Goal: Task Accomplishment & Management: Complete application form

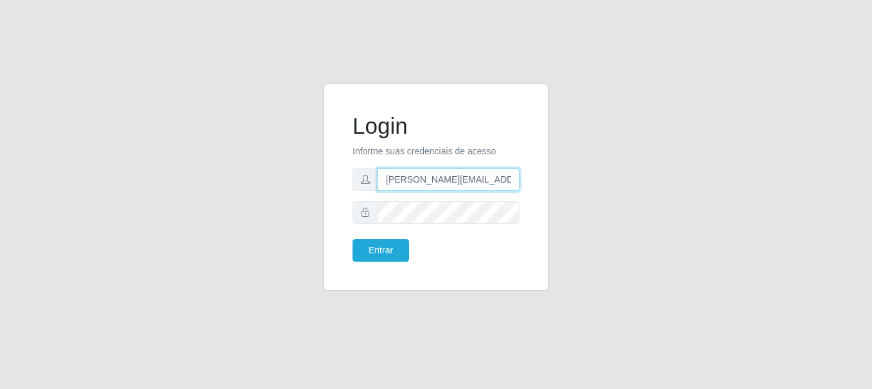
type input "[PERSON_NAME][EMAIL_ADDRESS][PERSON_NAME][DOMAIN_NAME]"
click at [380, 250] on button "Entrar" at bounding box center [381, 250] width 57 height 22
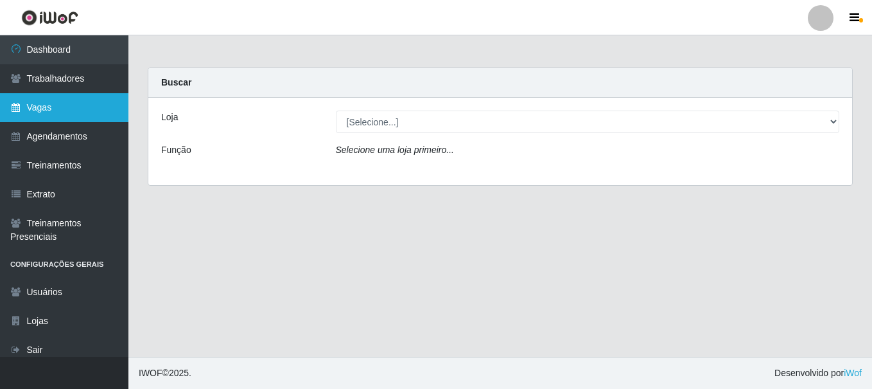
click at [64, 107] on link "Vagas" at bounding box center [64, 107] width 128 height 29
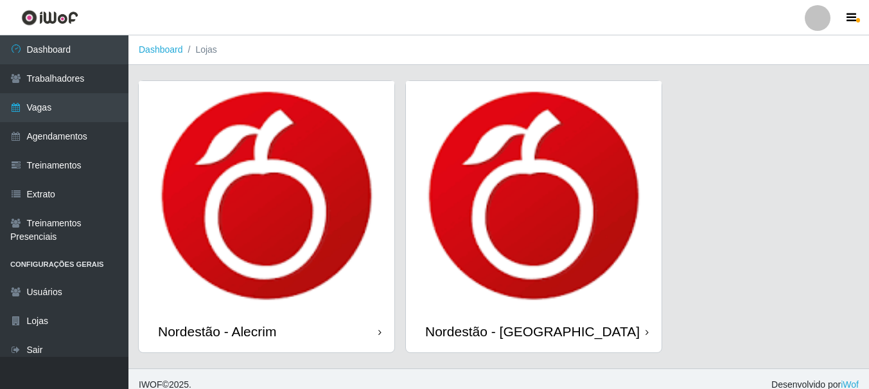
click at [220, 331] on div "Nordestão - Alecrim" at bounding box center [217, 331] width 118 height 16
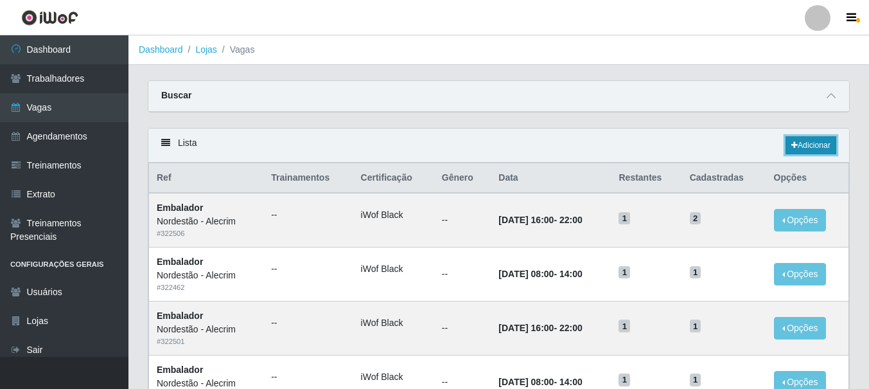
click at [809, 146] on link "Adicionar" at bounding box center [811, 145] width 51 height 18
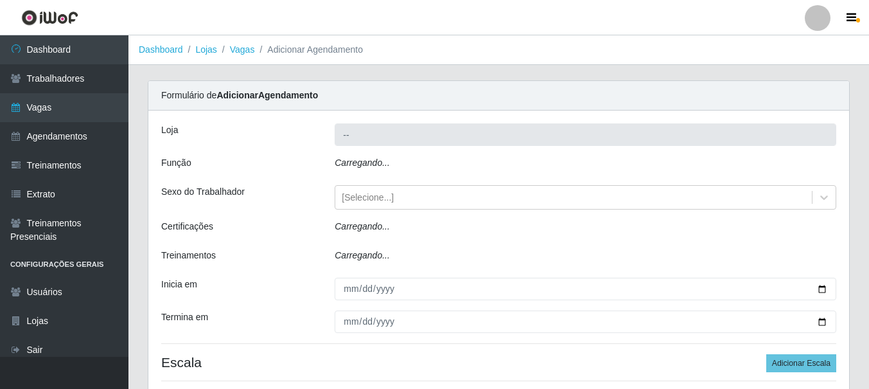
type input "Nordestão - Alecrim"
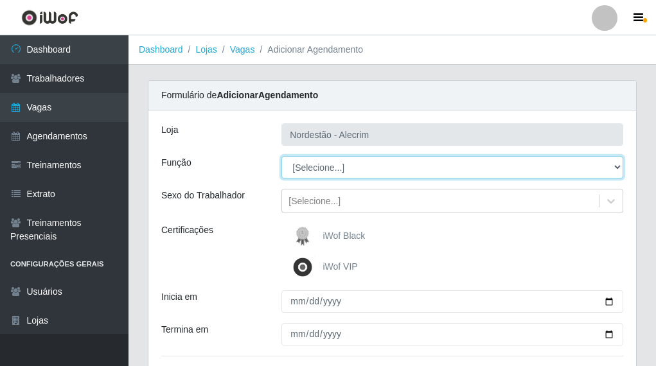
click at [349, 170] on select "[Selecione...] Embalador Embalador + Embalador ++" at bounding box center [452, 167] width 342 height 22
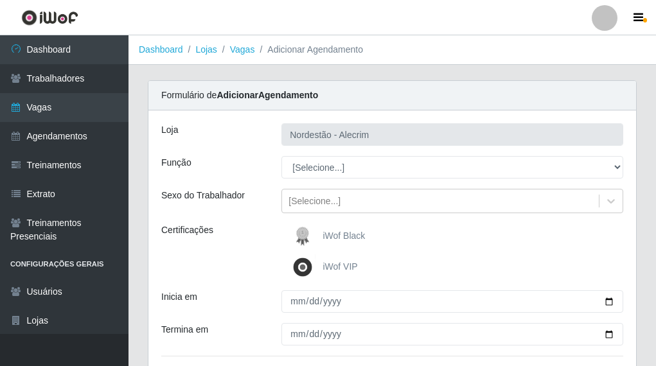
click at [237, 173] on div "Função" at bounding box center [212, 167] width 120 height 22
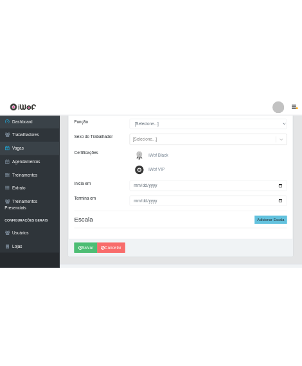
scroll to position [137, 0]
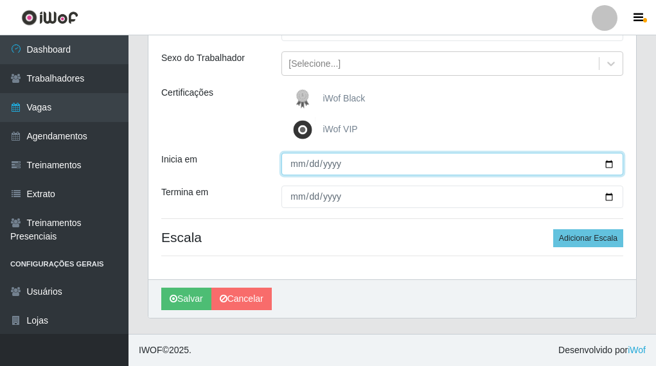
click at [294, 164] on input "Inicia em" at bounding box center [452, 164] width 342 height 22
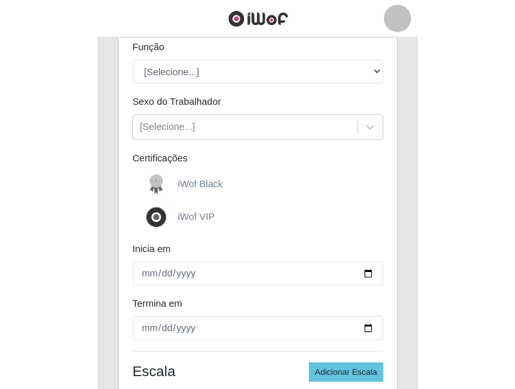
scroll to position [115, 0]
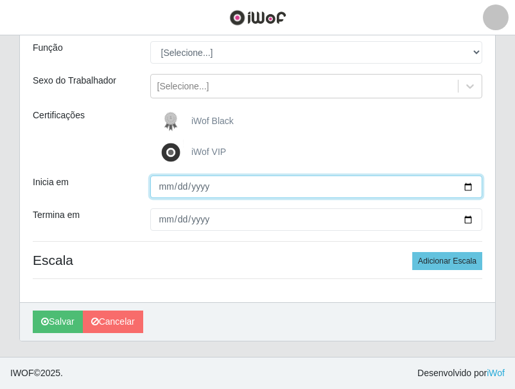
click at [164, 185] on input "Inicia em" at bounding box center [316, 186] width 333 height 22
type input "5555-05-25"
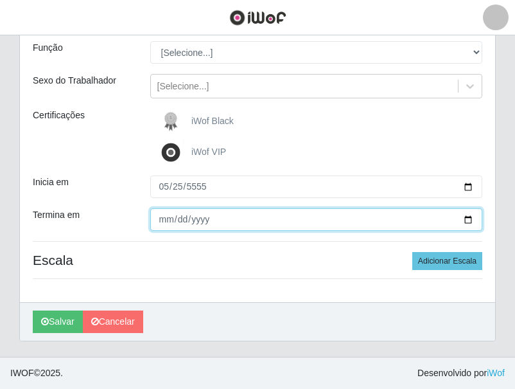
click at [161, 220] on input "Termina em" at bounding box center [316, 219] width 333 height 22
click at [164, 220] on input "Termina em" at bounding box center [316, 219] width 333 height 22
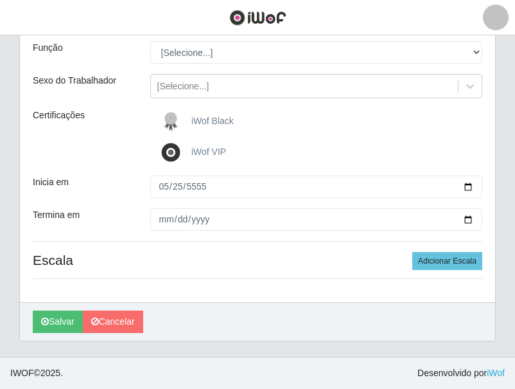
click at [168, 118] on img at bounding box center [173, 122] width 31 height 26
click at [0, 0] on input "iWof Black" at bounding box center [0, 0] width 0 height 0
click at [168, 118] on img at bounding box center [173, 122] width 31 height 26
click at [0, 0] on input "iWof Black" at bounding box center [0, 0] width 0 height 0
click at [168, 118] on img at bounding box center [173, 122] width 31 height 26
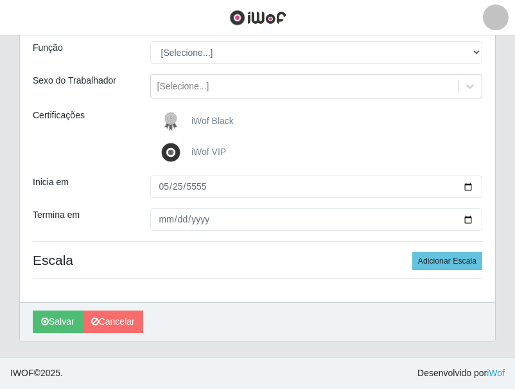
click at [0, 0] on input "iWof Black" at bounding box center [0, 0] width 0 height 0
click at [209, 116] on span "iWof Black" at bounding box center [212, 121] width 42 height 10
click at [0, 0] on input "iWof Black" at bounding box center [0, 0] width 0 height 0
click at [200, 118] on span "iWof Black" at bounding box center [212, 121] width 42 height 10
click at [0, 0] on input "iWof Black" at bounding box center [0, 0] width 0 height 0
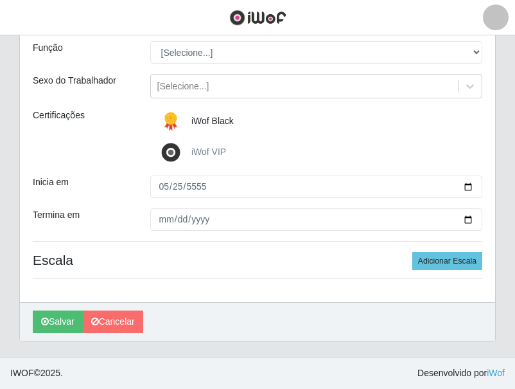
click at [200, 118] on span "iWof Black" at bounding box center [212, 121] width 42 height 10
click at [0, 0] on input "iWof Black" at bounding box center [0, 0] width 0 height 0
click at [200, 118] on span "iWof Black" at bounding box center [212, 121] width 42 height 10
click at [0, 0] on input "iWof Black" at bounding box center [0, 0] width 0 height 0
click at [171, 116] on img at bounding box center [173, 122] width 31 height 26
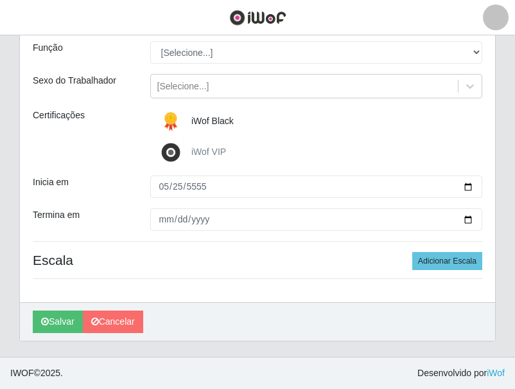
click at [0, 0] on input "iWof Black" at bounding box center [0, 0] width 0 height 0
click at [171, 116] on img at bounding box center [173, 122] width 31 height 26
click at [0, 0] on input "iWof Black" at bounding box center [0, 0] width 0 height 0
click at [171, 116] on img at bounding box center [173, 122] width 31 height 26
click at [0, 0] on input "iWof Black" at bounding box center [0, 0] width 0 height 0
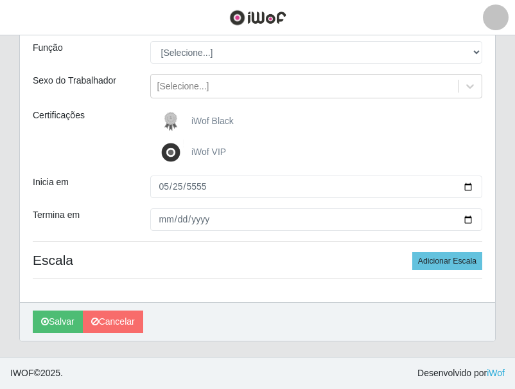
click at [171, 116] on img at bounding box center [173, 122] width 31 height 26
click at [0, 0] on input "iWof Black" at bounding box center [0, 0] width 0 height 0
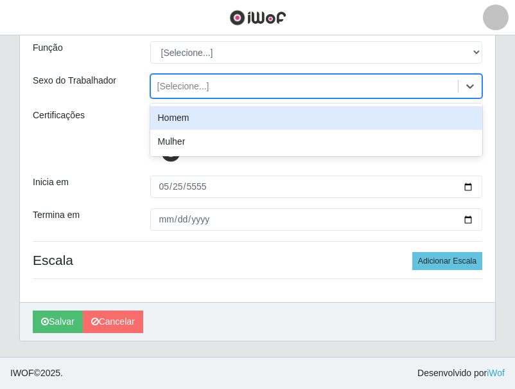
click at [265, 84] on div "[Selecione...]" at bounding box center [305, 86] width 308 height 21
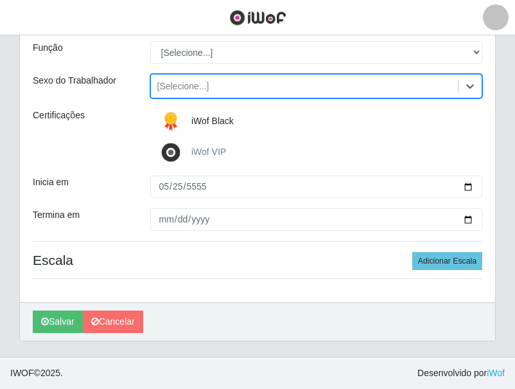
click at [265, 84] on div "[Selecione...]" at bounding box center [305, 86] width 308 height 21
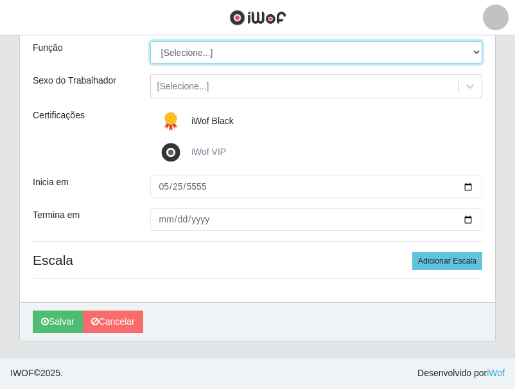
click at [250, 56] on select "[Selecione...] Embalador Embalador + Embalador ++" at bounding box center [316, 52] width 333 height 22
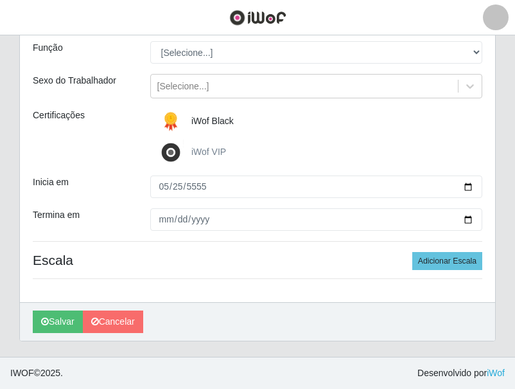
click at [213, 120] on span "iWof Black" at bounding box center [212, 121] width 42 height 10
click at [0, 0] on input "iWof Black" at bounding box center [0, 0] width 0 height 0
click at [213, 120] on span "iWof Black" at bounding box center [212, 121] width 42 height 10
click at [0, 0] on input "iWof Black" at bounding box center [0, 0] width 0 height 0
click at [208, 121] on span "iWof Black" at bounding box center [212, 121] width 42 height 10
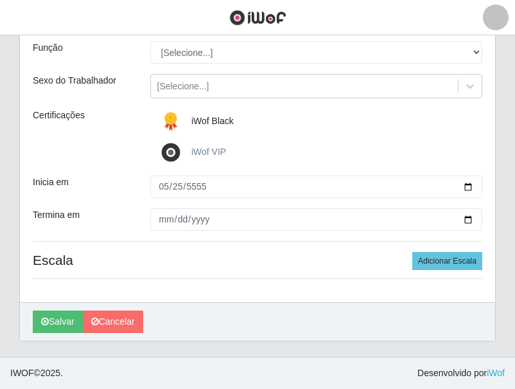
click at [0, 0] on input "iWof Black" at bounding box center [0, 0] width 0 height 0
click at [208, 121] on span "iWof Black" at bounding box center [212, 121] width 42 height 10
click at [0, 0] on input "iWof Black" at bounding box center [0, 0] width 0 height 0
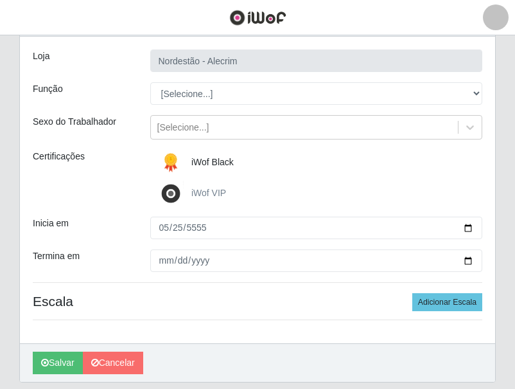
scroll to position [51, 0]
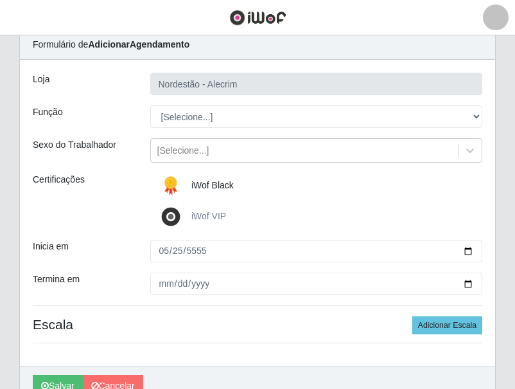
click at [200, 186] on span "iWof Black" at bounding box center [212, 185] width 42 height 10
click at [0, 0] on input "iWof Black" at bounding box center [0, 0] width 0 height 0
click at [197, 181] on span "iWof Black" at bounding box center [212, 185] width 42 height 10
click at [0, 0] on input "iWof Black" at bounding box center [0, 0] width 0 height 0
click at [190, 184] on label "iWof Black" at bounding box center [196, 186] width 76 height 26
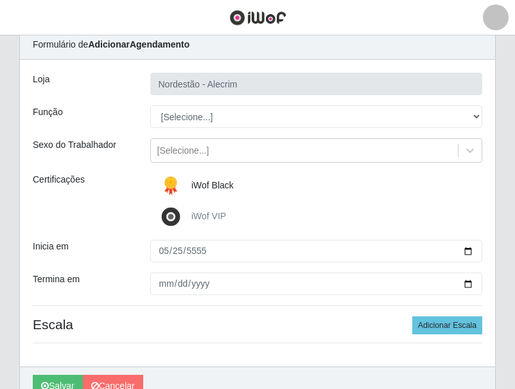
click at [0, 0] on input "iWof Black" at bounding box center [0, 0] width 0 height 0
click at [245, 183] on div "iWof Black" at bounding box center [316, 186] width 333 height 26
click at [255, 183] on div "iWof Black" at bounding box center [316, 186] width 333 height 26
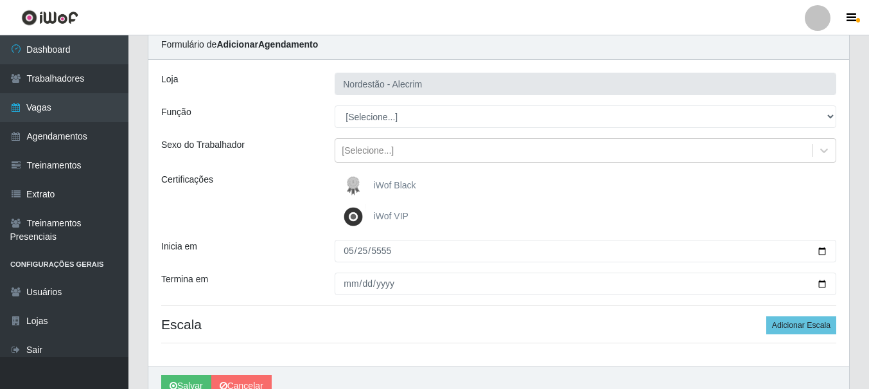
click at [465, 187] on div "iWof Black" at bounding box center [586, 186] width 502 height 26
click at [444, 182] on div "iWof Black" at bounding box center [586, 186] width 502 height 26
click at [421, 186] on div "iWof Black" at bounding box center [586, 186] width 502 height 26
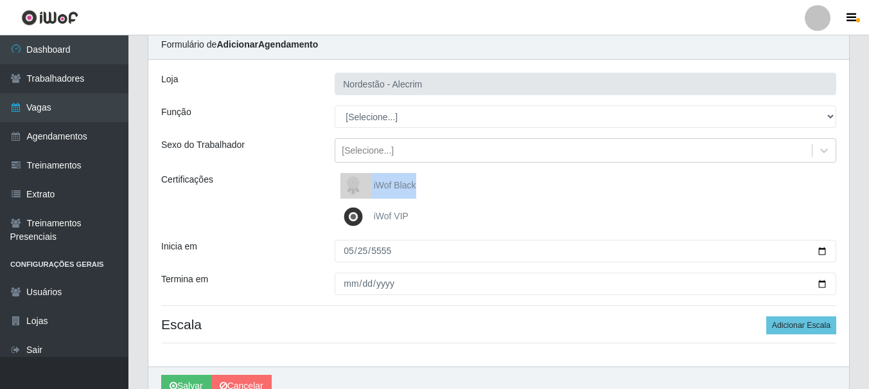
drag, startPoint x: 421, startPoint y: 186, endPoint x: 445, endPoint y: 181, distance: 24.5
click at [445, 181] on div "iWof Black" at bounding box center [586, 186] width 502 height 26
drag, startPoint x: 499, startPoint y: 200, endPoint x: 425, endPoint y: 201, distance: 73.9
click at [489, 200] on div "iWof Black iWof VIP" at bounding box center [585, 201] width 521 height 57
click at [368, 186] on img at bounding box center [355, 186] width 31 height 26
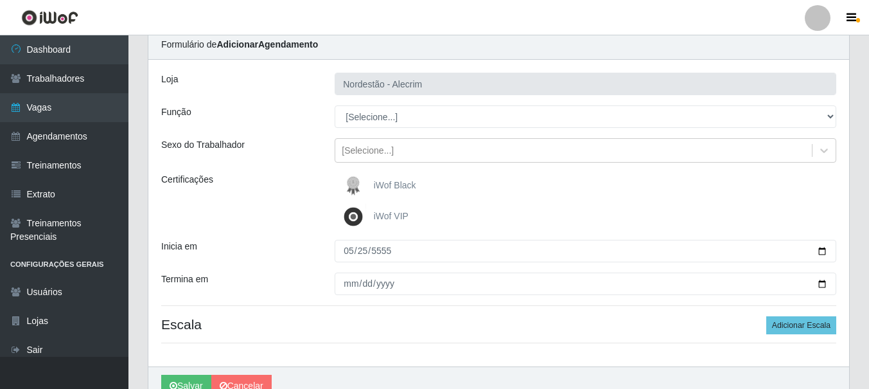
click at [0, 0] on input "iWof Black" at bounding box center [0, 0] width 0 height 0
click at [367, 186] on img at bounding box center [355, 186] width 31 height 26
click at [0, 0] on input "iWof Black" at bounding box center [0, 0] width 0 height 0
click at [367, 186] on img at bounding box center [355, 186] width 31 height 26
click at [0, 0] on input "iWof Black" at bounding box center [0, 0] width 0 height 0
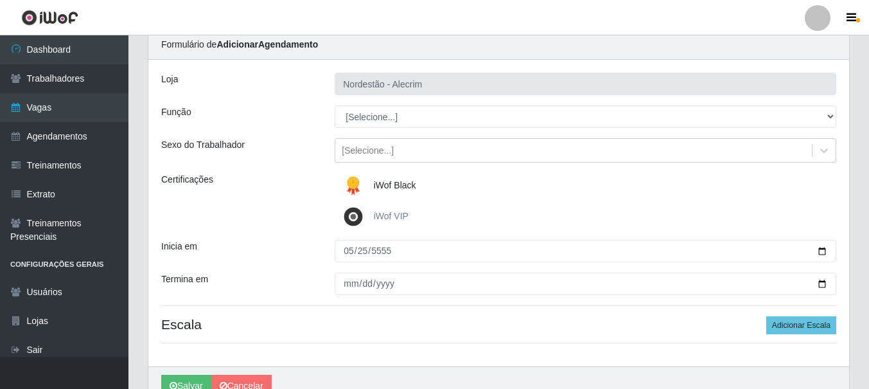
click at [367, 186] on img at bounding box center [355, 186] width 31 height 26
click at [0, 0] on input "iWof Black" at bounding box center [0, 0] width 0 height 0
click at [368, 183] on img at bounding box center [355, 186] width 31 height 26
click at [0, 0] on input "iWof Black" at bounding box center [0, 0] width 0 height 0
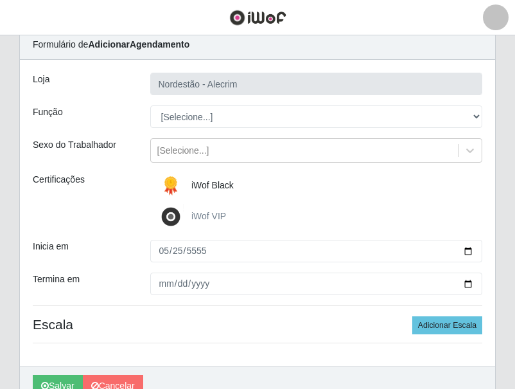
click at [200, 186] on span "iWof Black" at bounding box center [212, 185] width 42 height 10
click at [0, 0] on input "iWof Black" at bounding box center [0, 0] width 0 height 0
click at [200, 186] on span "iWof Black" at bounding box center [212, 185] width 42 height 10
click at [0, 0] on input "iWof Black" at bounding box center [0, 0] width 0 height 0
click at [200, 186] on span "iWof Black" at bounding box center [212, 185] width 42 height 10
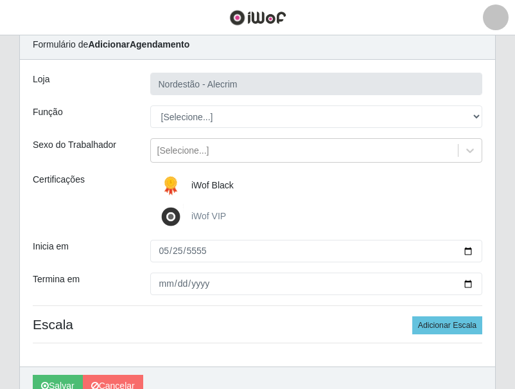
click at [0, 0] on input "iWof Black" at bounding box center [0, 0] width 0 height 0
click at [184, 190] on img at bounding box center [173, 186] width 31 height 26
click at [0, 0] on input "iWof Black" at bounding box center [0, 0] width 0 height 0
click at [184, 189] on img at bounding box center [173, 186] width 31 height 26
click at [0, 0] on input "iWof Black" at bounding box center [0, 0] width 0 height 0
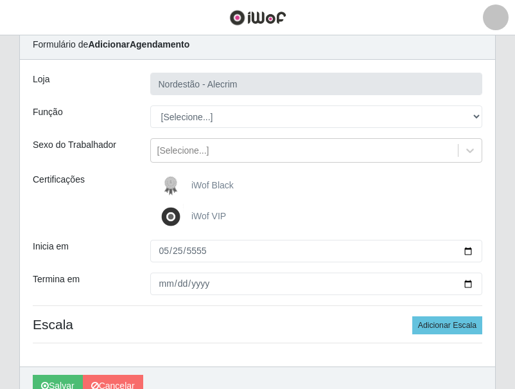
click at [184, 189] on img at bounding box center [173, 186] width 31 height 26
click at [0, 0] on input "iWof Black" at bounding box center [0, 0] width 0 height 0
click at [187, 187] on img at bounding box center [173, 186] width 31 height 26
click at [0, 0] on input "iWof Black" at bounding box center [0, 0] width 0 height 0
click at [188, 185] on img at bounding box center [173, 186] width 31 height 26
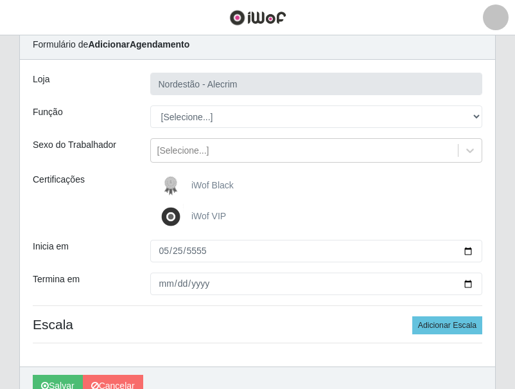
click at [0, 0] on input "iWof Black" at bounding box center [0, 0] width 0 height 0
